Goal: Information Seeking & Learning: Learn about a topic

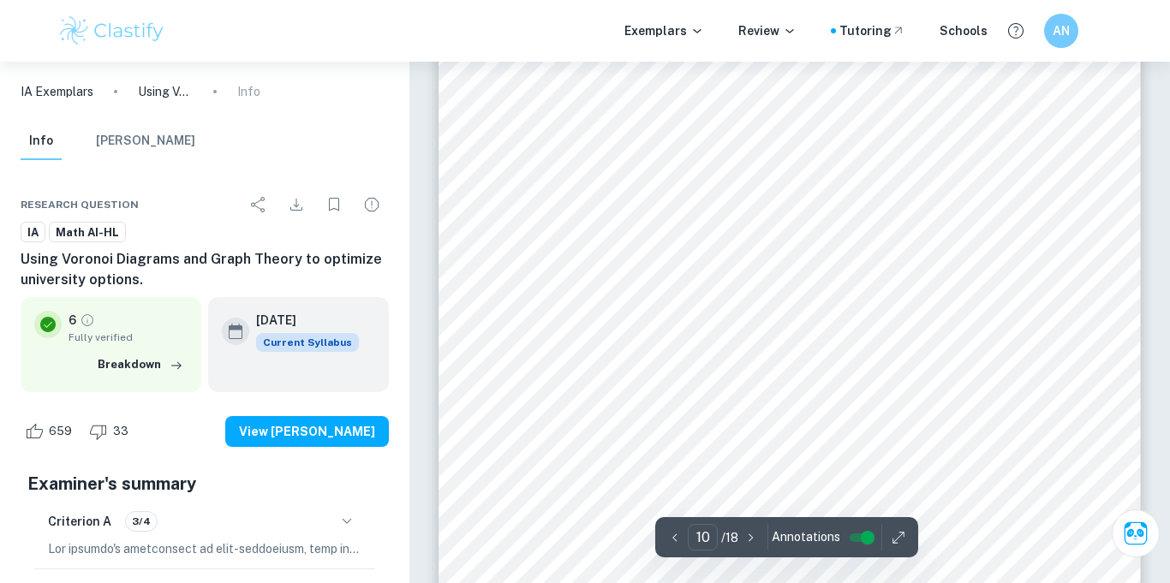
scroll to position [9423, 0]
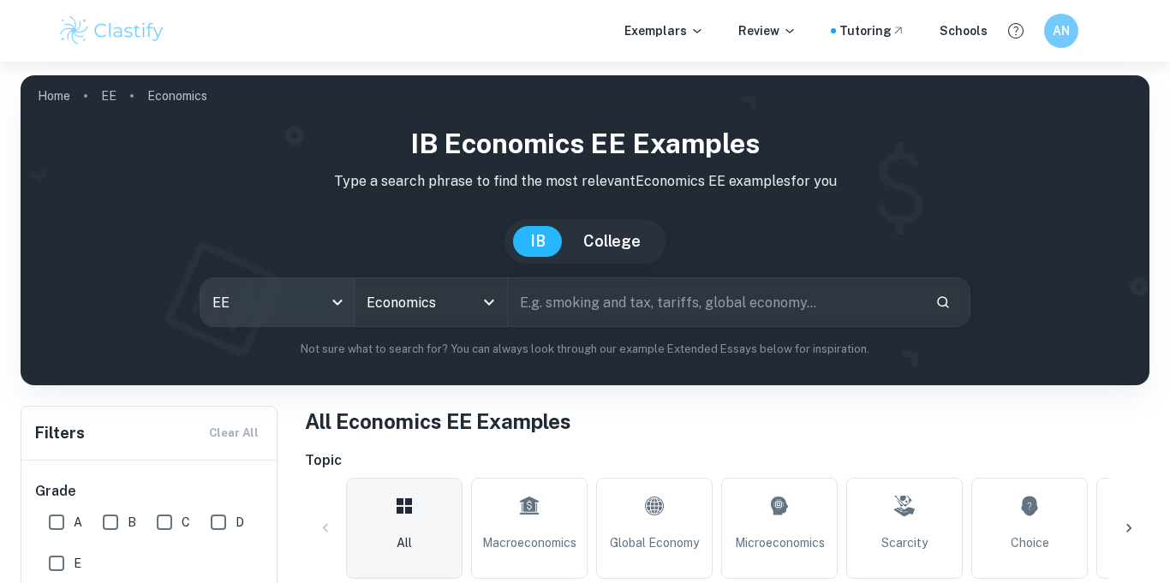
click at [333, 302] on body "We value your privacy We use cookies to enhance your browsing experience, serve…" at bounding box center [585, 353] width 1170 height 583
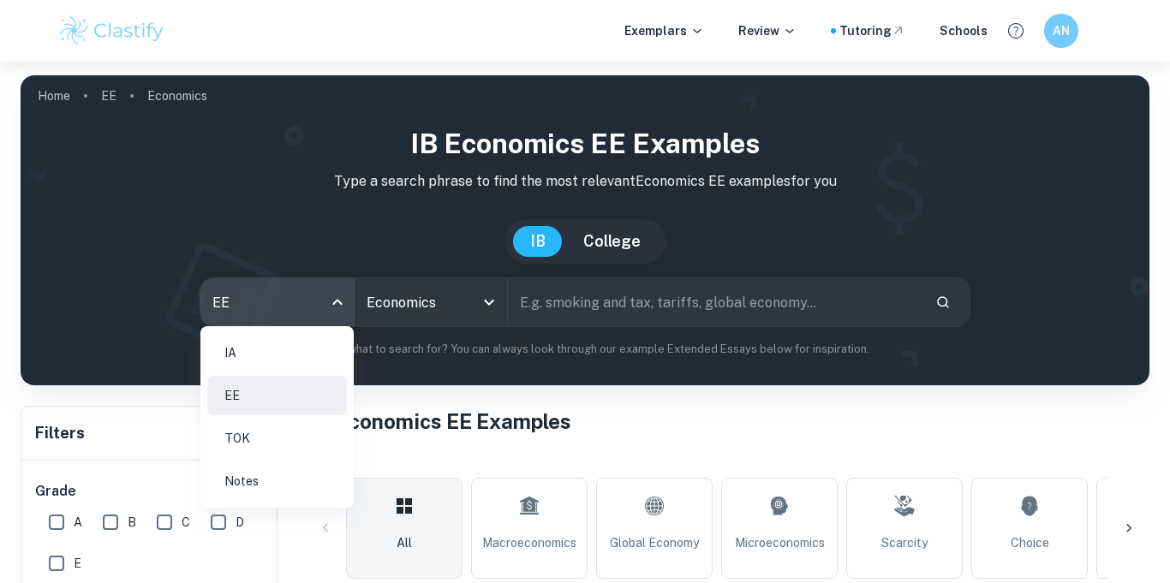
click at [304, 341] on li "IA" at bounding box center [277, 352] width 140 height 39
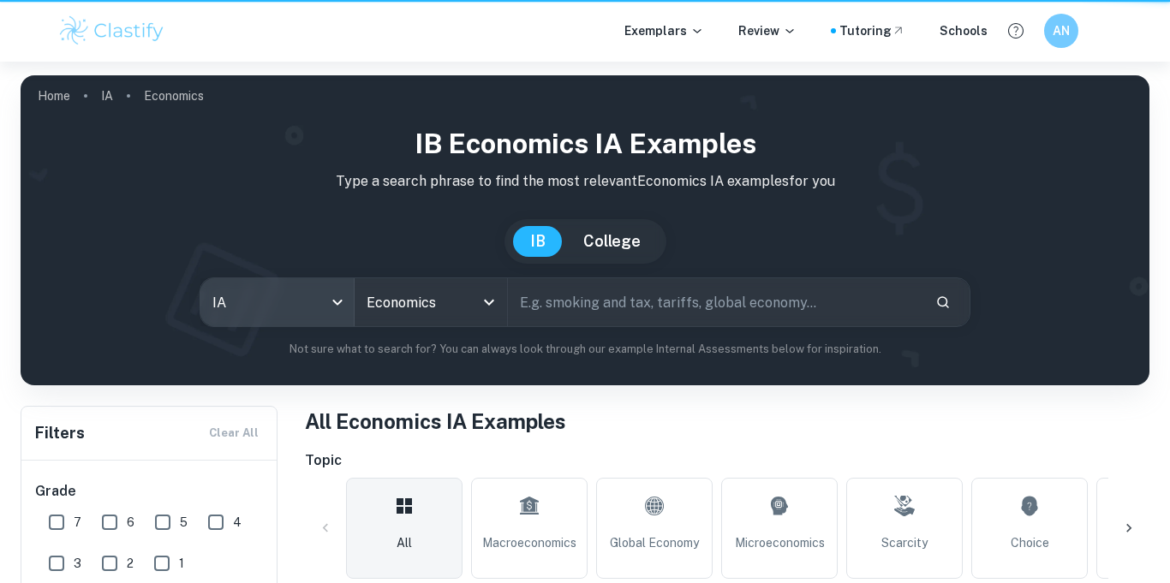
type input "ia"
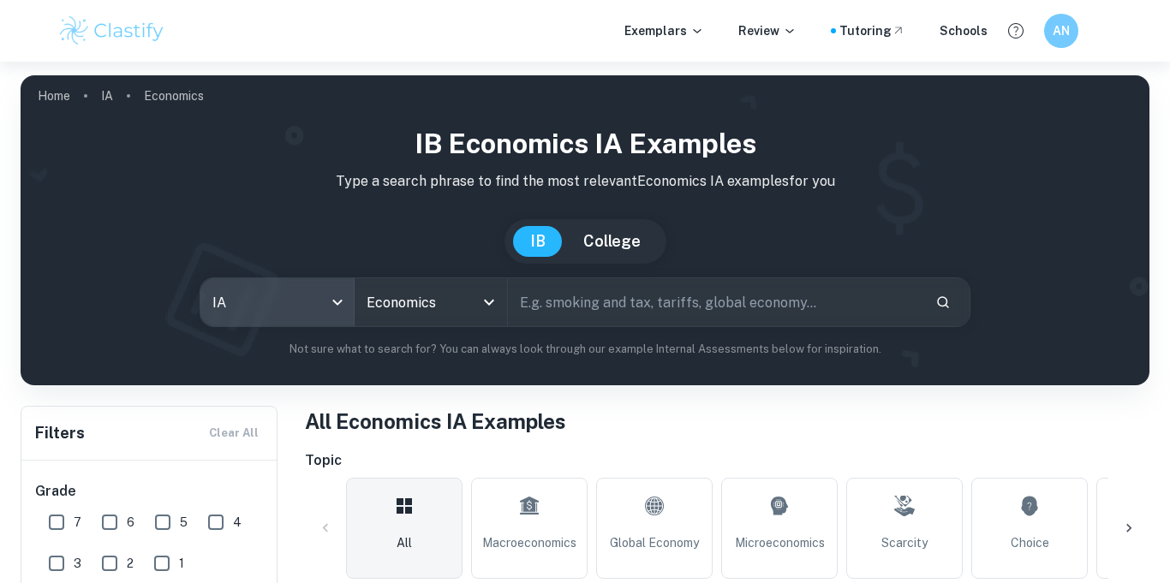
click at [436, 302] on input "Economics" at bounding box center [407, 302] width 90 height 33
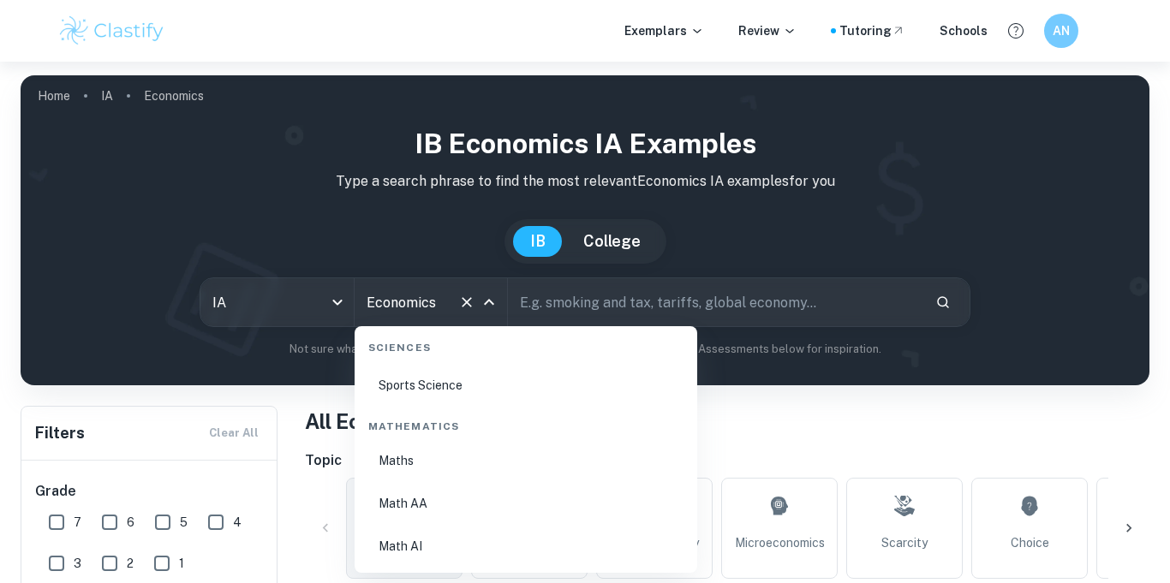
scroll to position [2889, 0]
click at [403, 533] on li "Math AI" at bounding box center [525, 542] width 329 height 39
type input "Math AI"
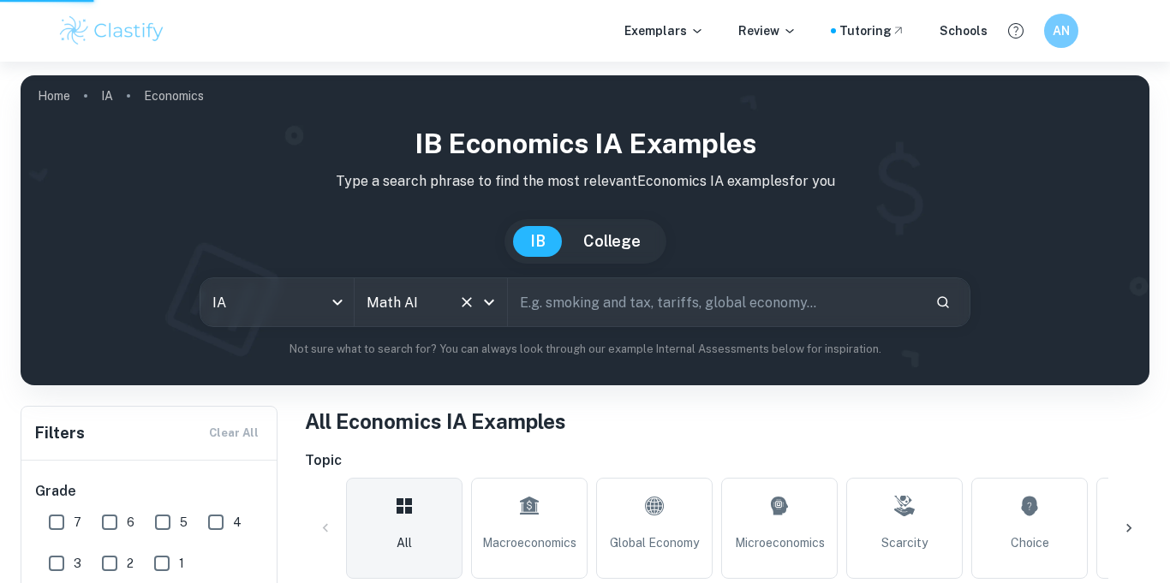
click at [579, 319] on input "text" at bounding box center [715, 302] width 414 height 48
click at [571, 310] on input "text" at bounding box center [715, 302] width 414 height 48
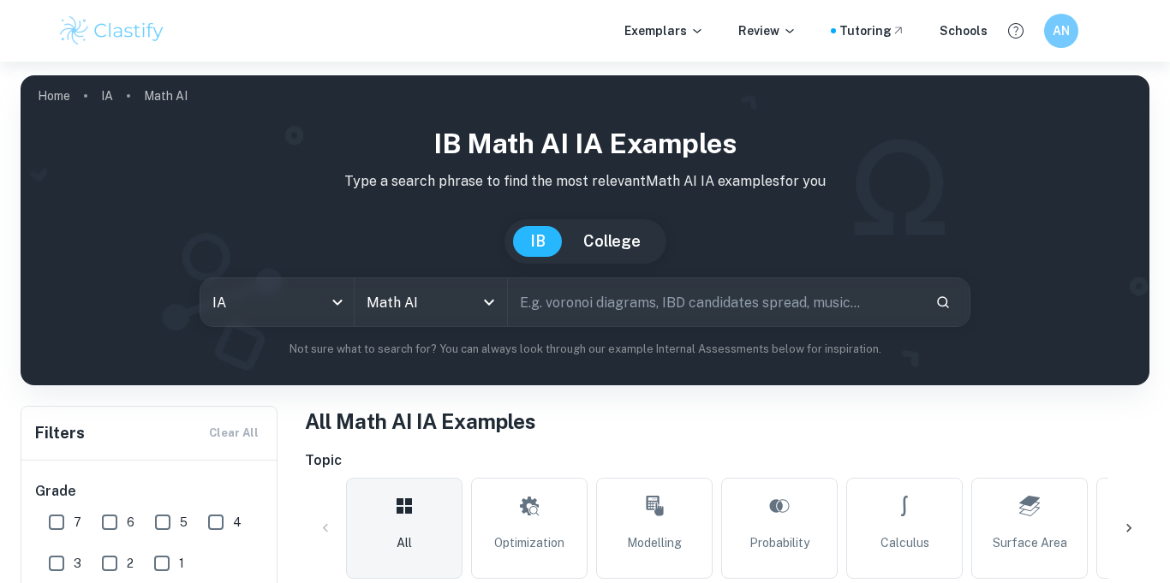
type input "voroni diagrams"
click at [696, 306] on input "voroni diagrams" at bounding box center [695, 302] width 374 height 48
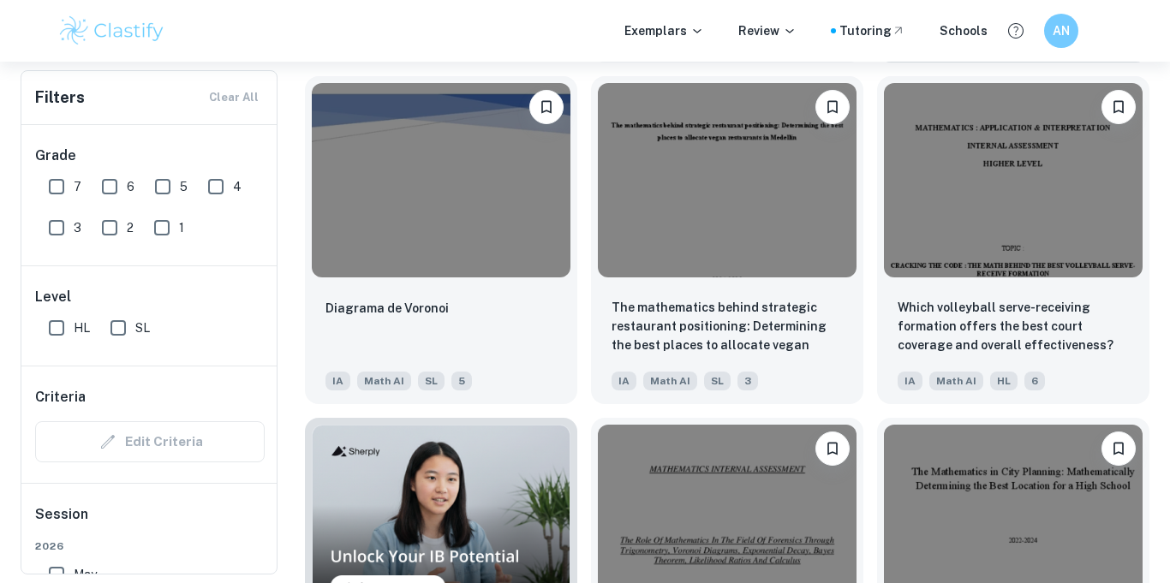
scroll to position [886, 0]
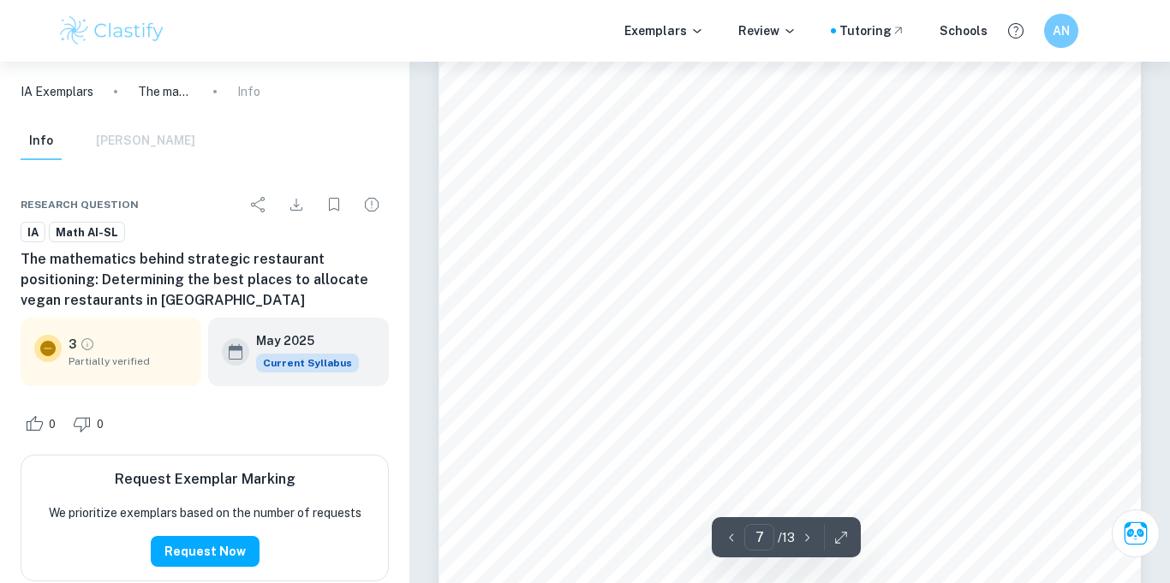
scroll to position [5701, 0]
type input "13"
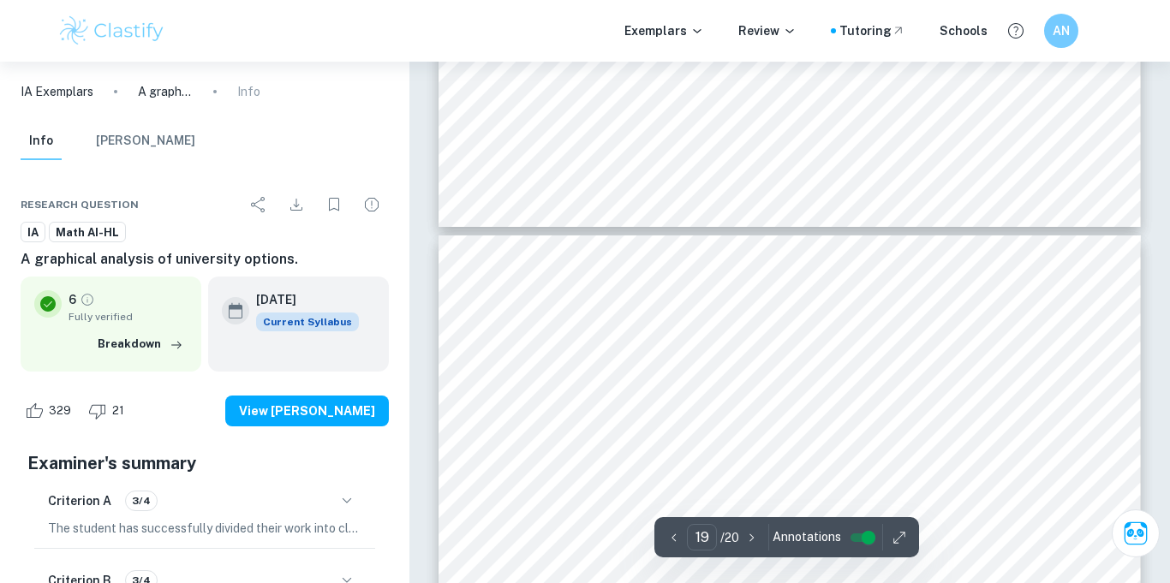
scroll to position [18895, 0]
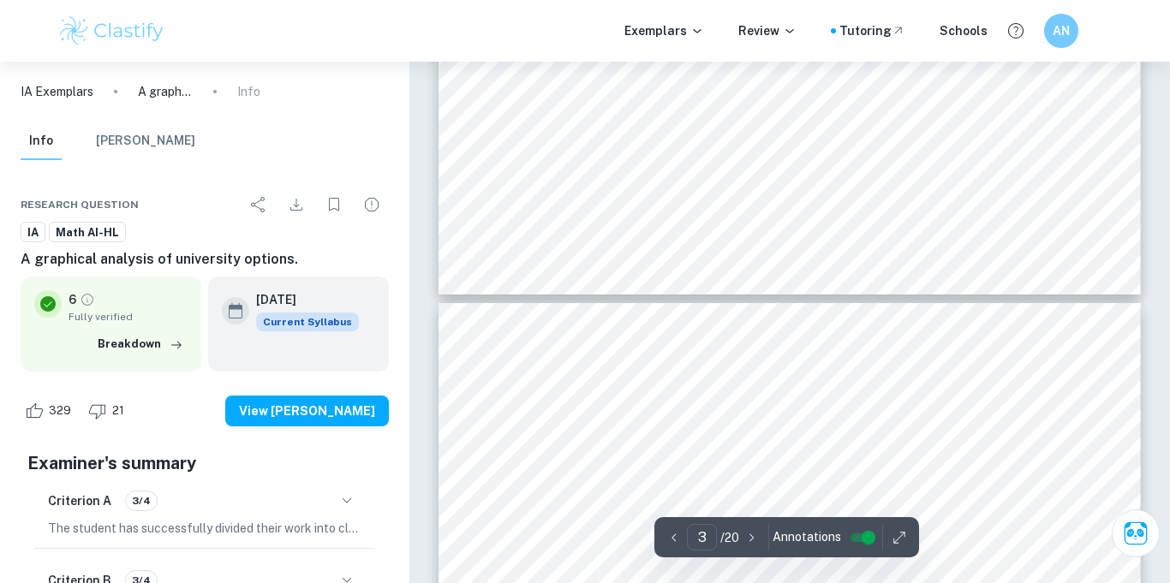
type input "2"
